Goal: Information Seeking & Learning: Learn about a topic

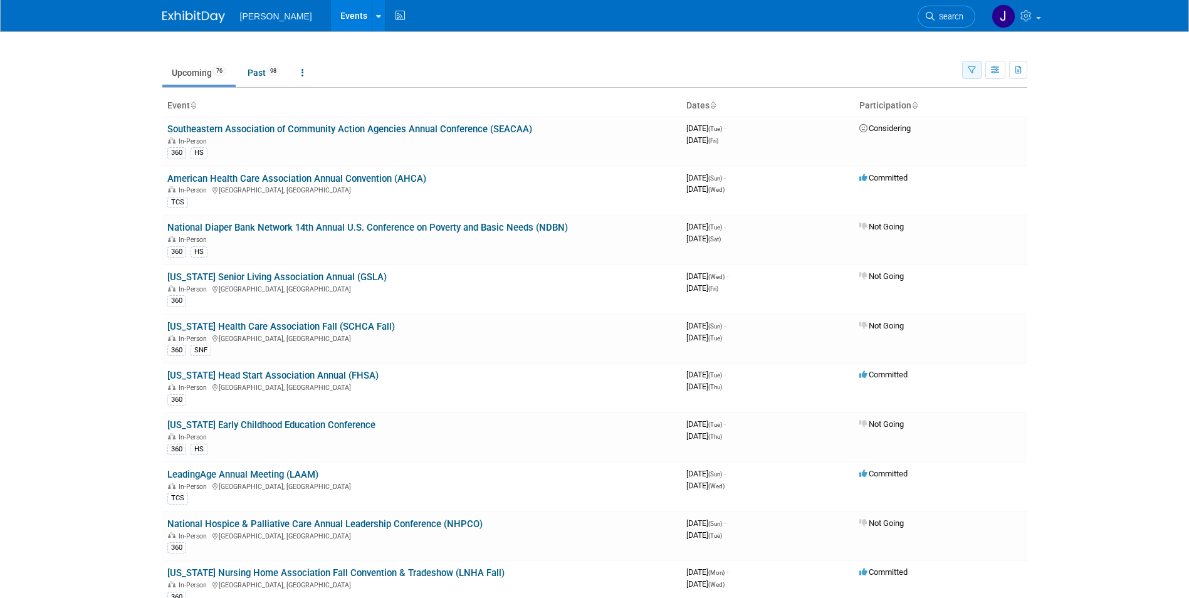
click at [966, 71] on button "button" at bounding box center [971, 70] width 19 height 18
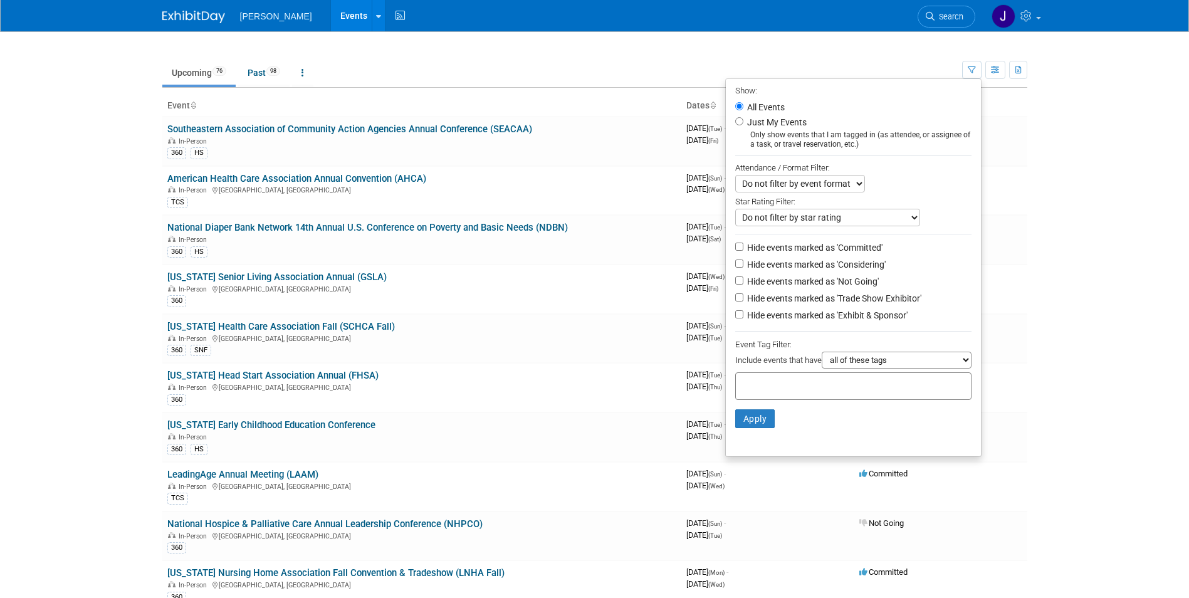
click at [965, 366] on select "all of these tags any one of these tags only and exactly these specific tags" at bounding box center [897, 360] width 150 height 17
click at [736, 123] on input "Just My Events" at bounding box center [740, 121] width 8 height 8
radio input "true"
click at [752, 426] on button "Apply" at bounding box center [756, 418] width 40 height 19
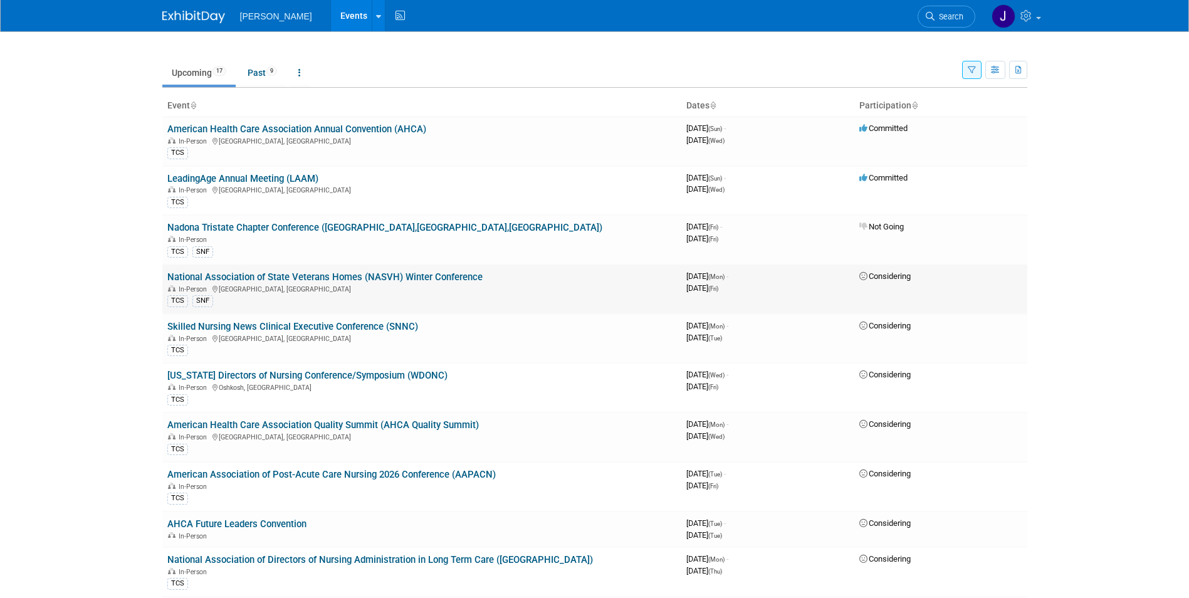
click at [443, 283] on div "In-Person Arlington, VA" at bounding box center [421, 288] width 509 height 10
click at [265, 519] on link "AHCA Future Leaders Convention" at bounding box center [236, 524] width 139 height 11
click at [409, 557] on link "National Association of Directors of Nursing Administration in Long Term Care (…" at bounding box center [380, 559] width 426 height 11
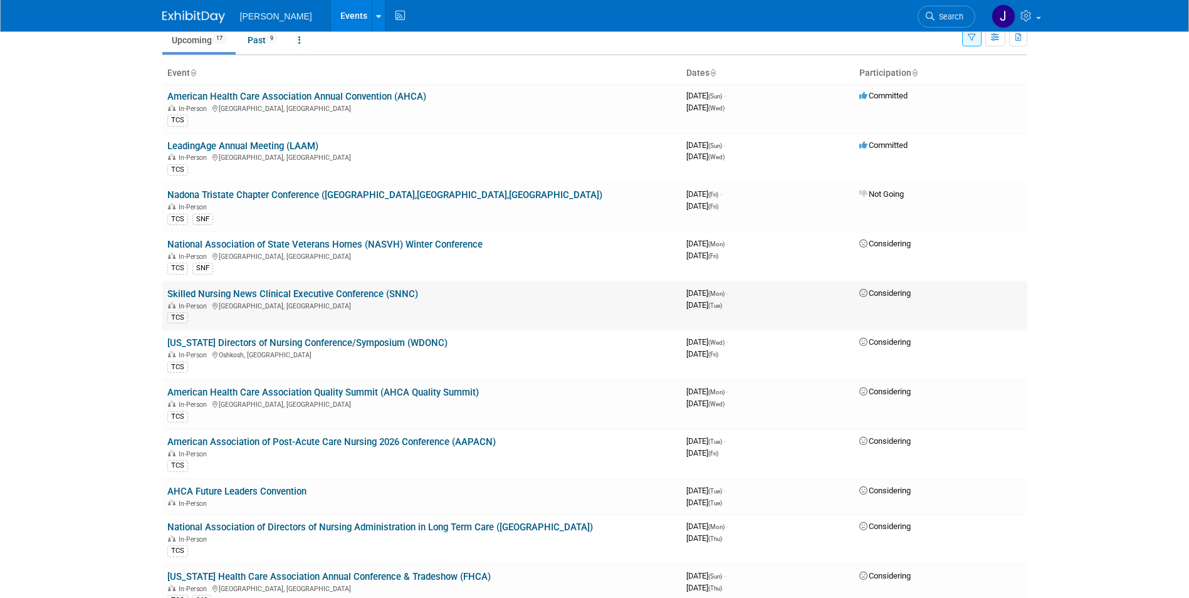
scroll to position [63, 0]
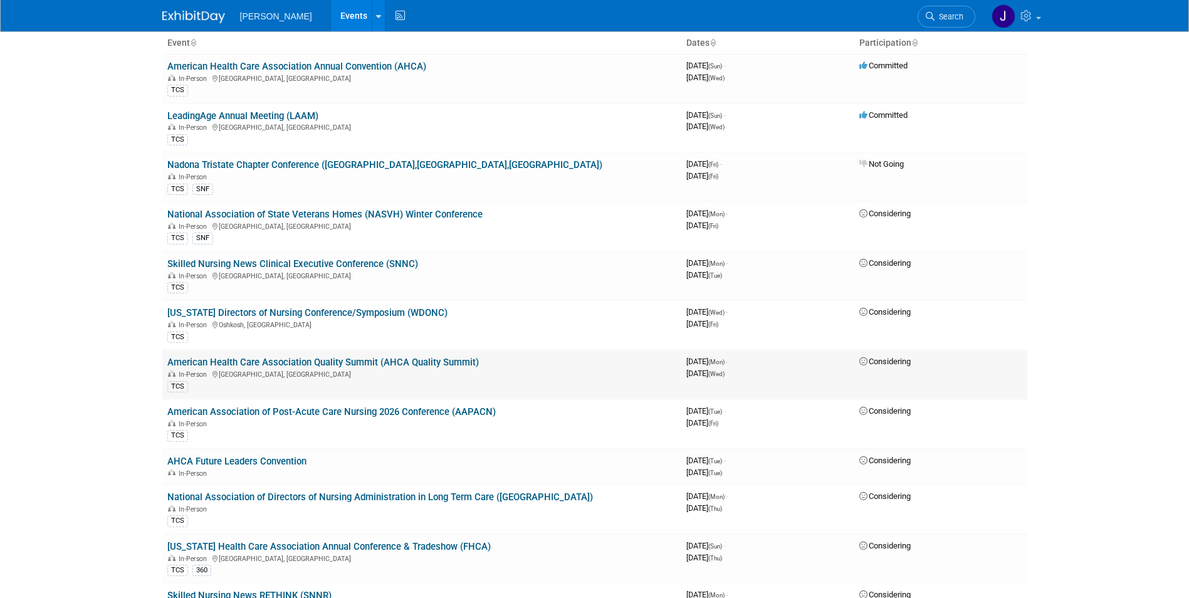
click at [392, 359] on link "American Health Care Association Quality Summit (AHCA Quality Summit)" at bounding box center [323, 362] width 312 height 11
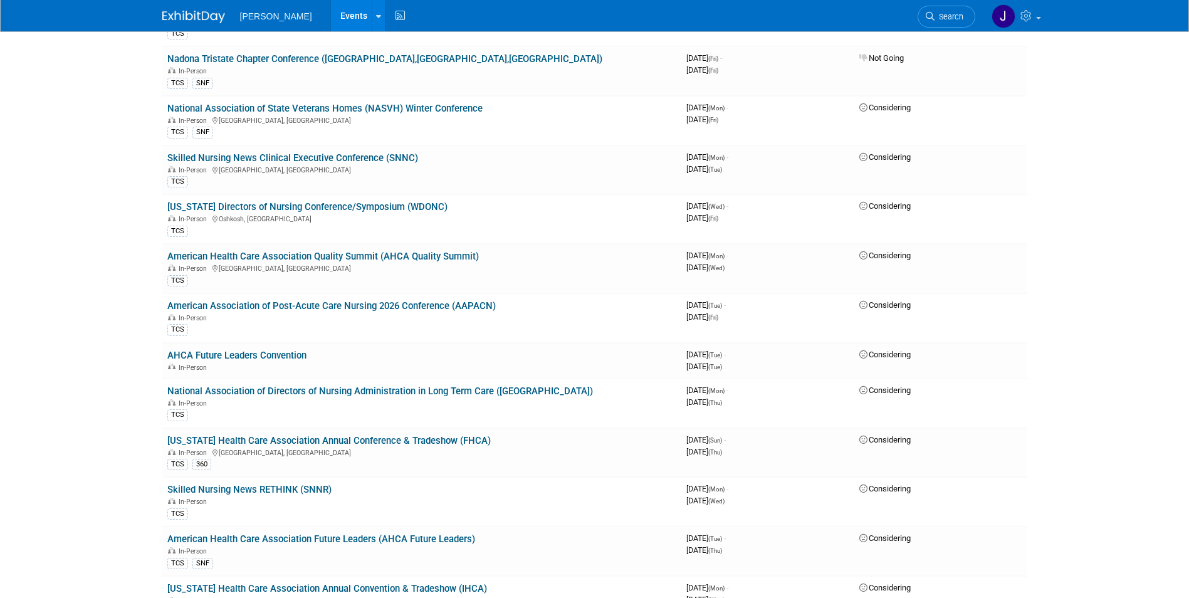
scroll to position [0, 0]
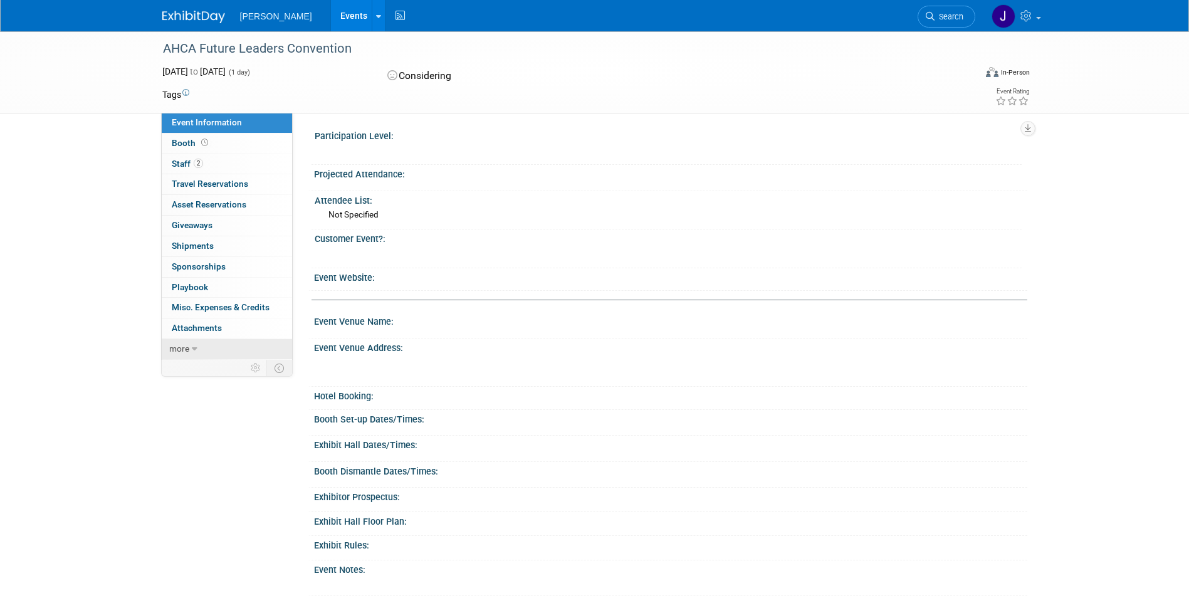
click at [181, 347] on span "more" at bounding box center [179, 349] width 20 height 10
click at [191, 372] on span "Event Binder (.pdf export)" at bounding box center [222, 369] width 100 height 10
